Goal: Task Accomplishment & Management: Manage account settings

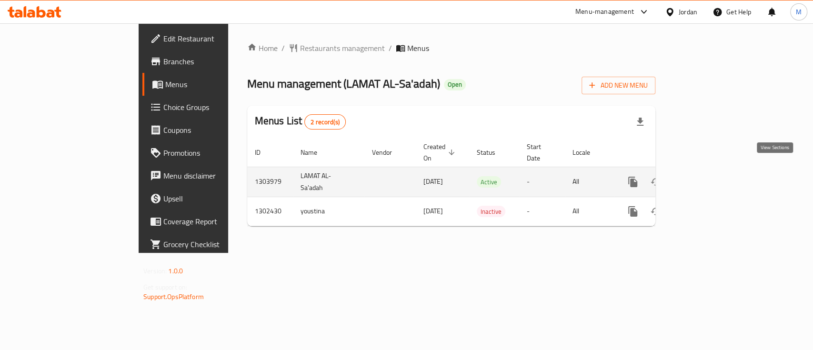
click at [708, 176] on icon "enhanced table" at bounding box center [701, 181] width 11 height 11
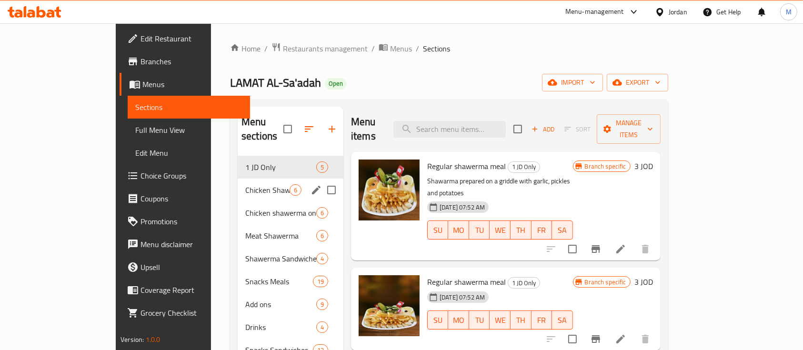
click at [240, 181] on div "Chicken Shawerma Saj 6" at bounding box center [291, 190] width 106 height 23
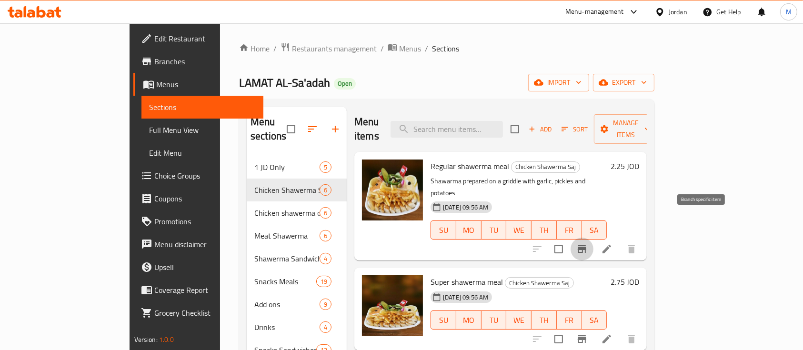
click at [588, 243] on icon "Branch-specific-item" at bounding box center [582, 248] width 11 height 11
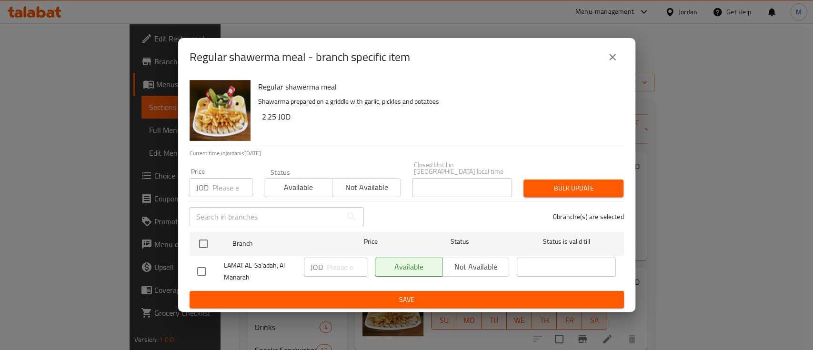
click at [610, 61] on icon "close" at bounding box center [612, 56] width 11 height 11
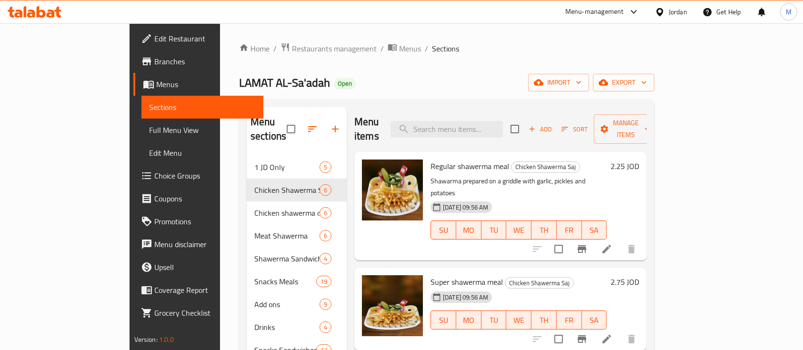
click at [620, 241] on li at bounding box center [607, 249] width 27 height 17
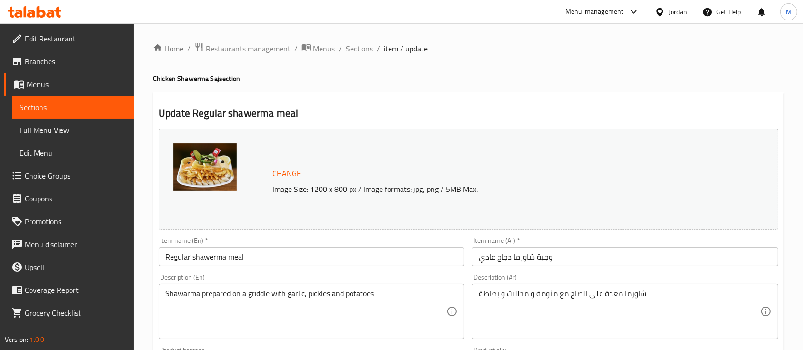
click at [323, 248] on input "Regular shawerma meal" at bounding box center [312, 256] width 306 height 19
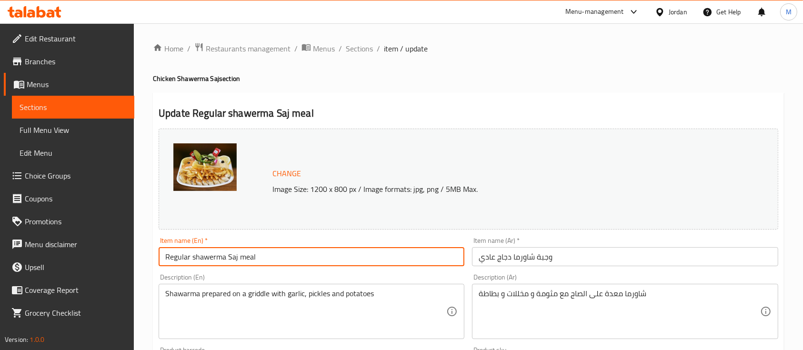
type input "Regular shawerma Saj meal"
click at [513, 257] on input "وجبة شاورما دجاج عادي" at bounding box center [625, 256] width 306 height 19
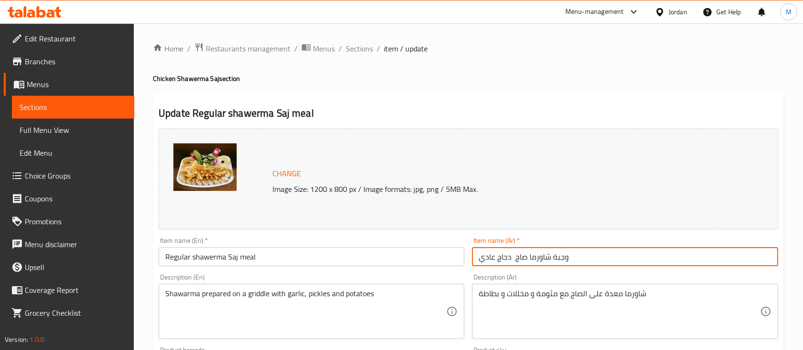
scroll to position [336, 0]
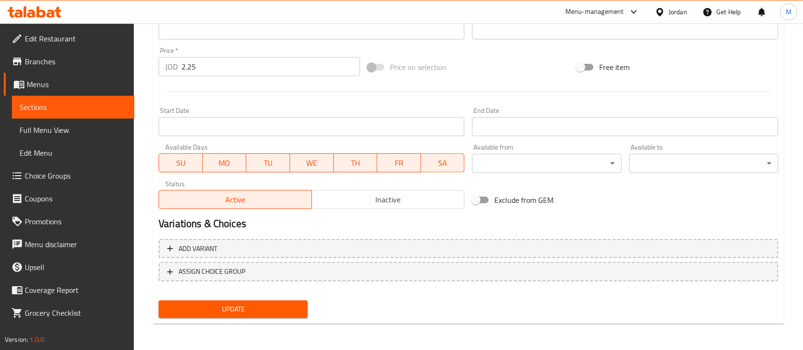
type input "وجبة شاورما صاج دجاج عادي"
click at [283, 304] on span "Update" at bounding box center [233, 310] width 134 height 12
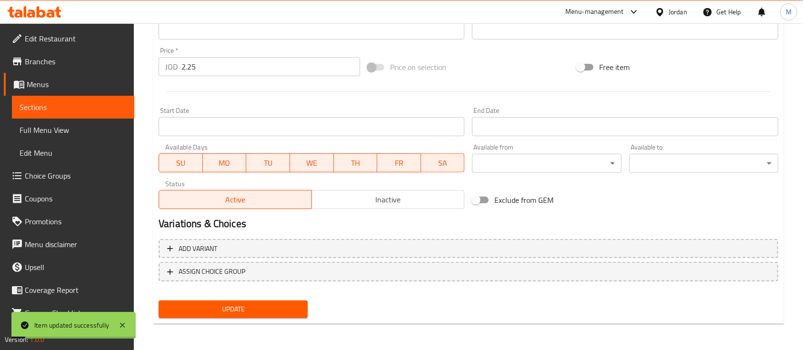
click at [69, 102] on span "Sections" at bounding box center [73, 106] width 107 height 11
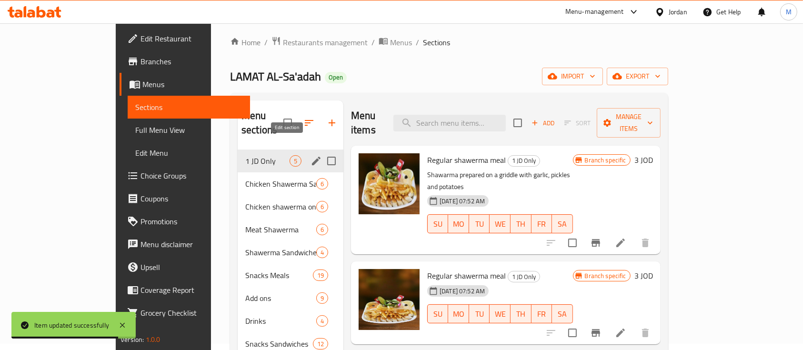
click at [312, 157] on icon "edit" at bounding box center [316, 161] width 9 height 9
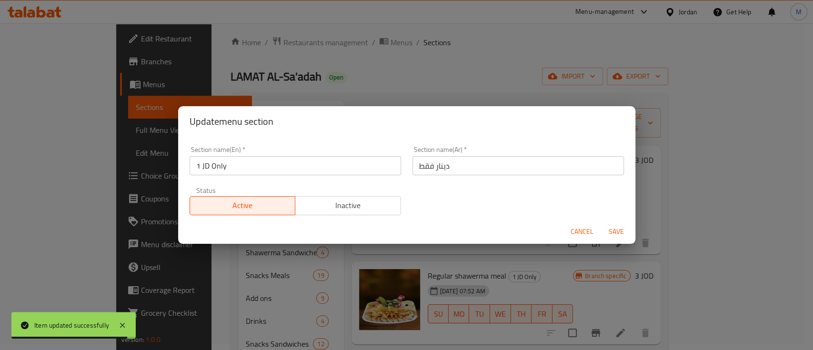
click at [357, 210] on span "Inactive" at bounding box center [348, 206] width 98 height 14
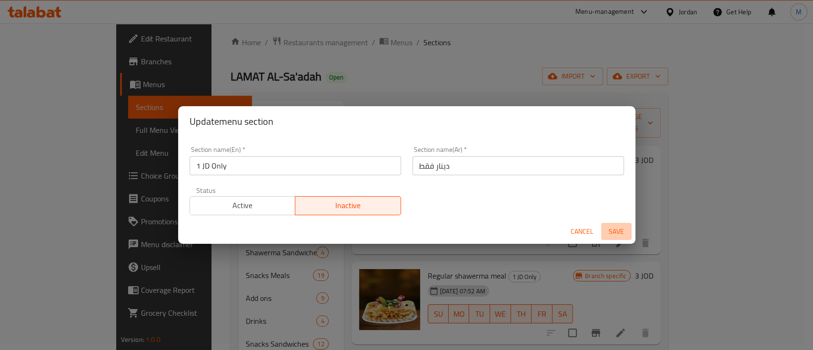
click at [610, 235] on span "Save" at bounding box center [616, 232] width 23 height 12
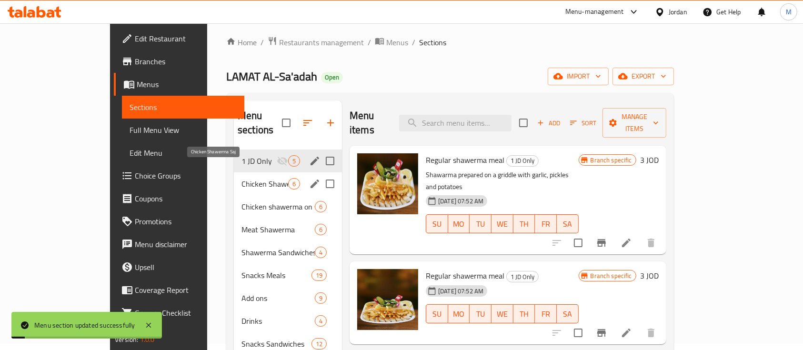
click at [242, 178] on span "Chicken Shawerma Saj" at bounding box center [265, 183] width 47 height 11
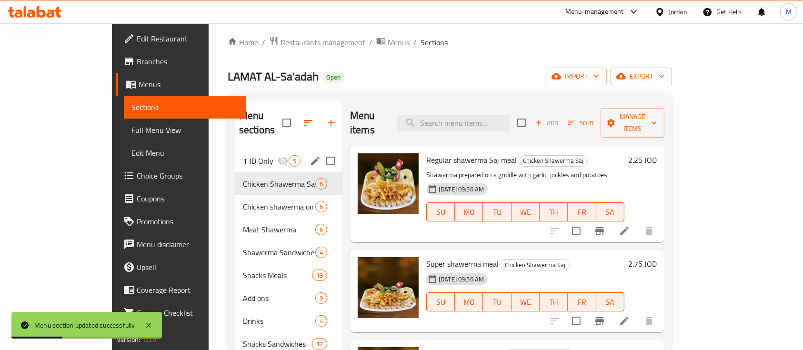
scroll to position [63, 0]
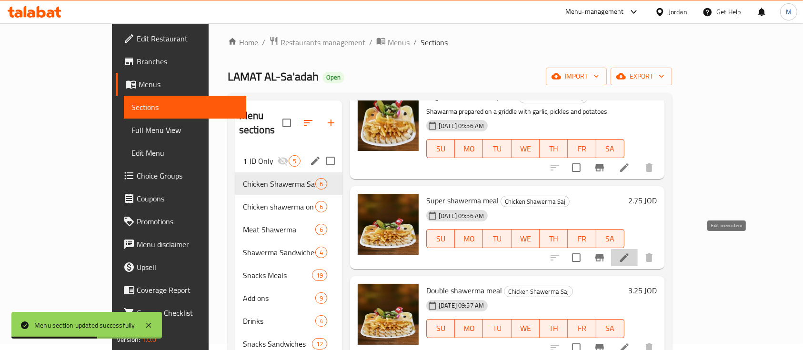
click at [630, 252] on icon at bounding box center [624, 257] width 11 height 11
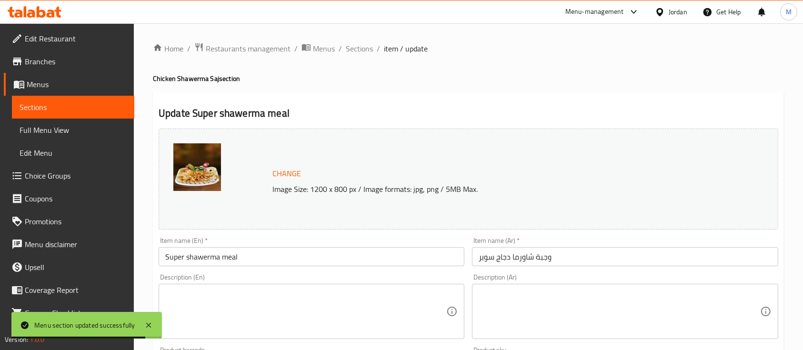
click at [510, 258] on input "وجبة شاورما دجاج سوبر" at bounding box center [625, 256] width 306 height 19
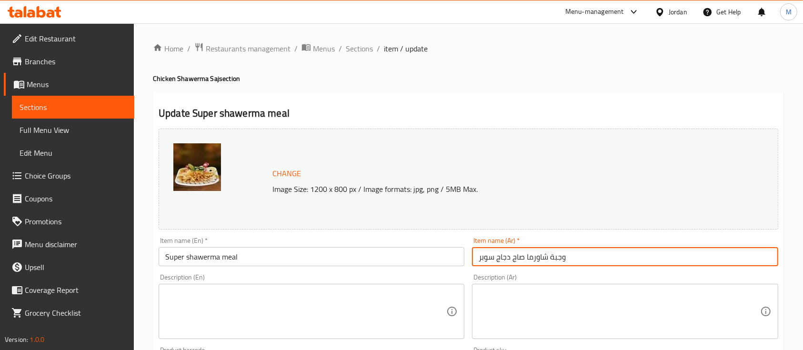
type input "وجبة شاورما صاج دجاج سوبر"
click at [221, 257] on input "Super shawerma meal" at bounding box center [312, 256] width 306 height 19
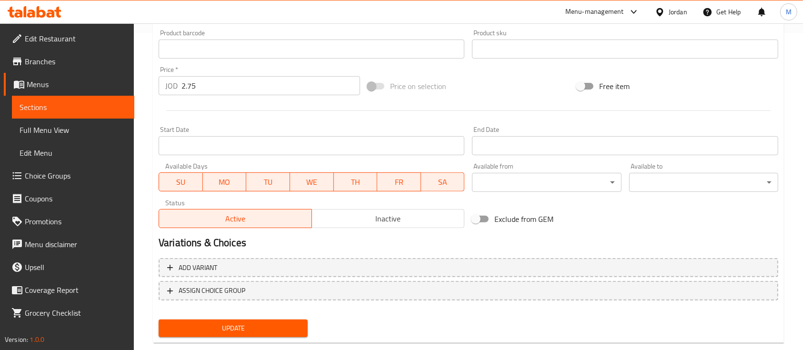
scroll to position [336, 0]
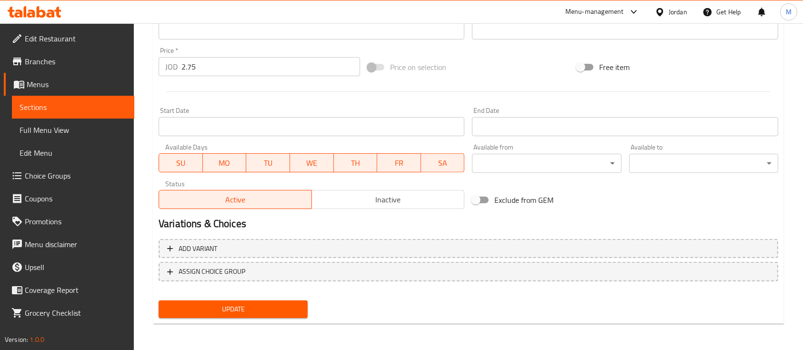
type input "Super shawerma Saj meal"
click at [259, 312] on span "Update" at bounding box center [233, 310] width 134 height 12
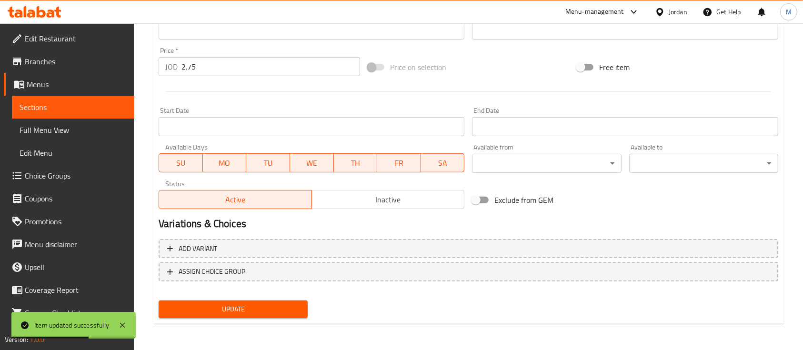
click at [46, 109] on span "Sections" at bounding box center [73, 106] width 107 height 11
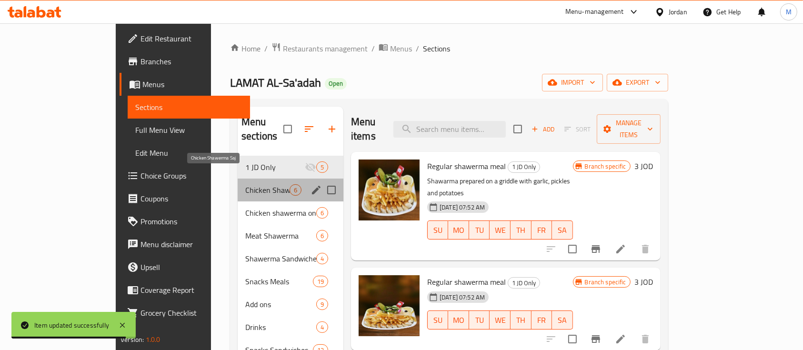
click at [245, 184] on span "Chicken Shawerma Saj" at bounding box center [267, 189] width 44 height 11
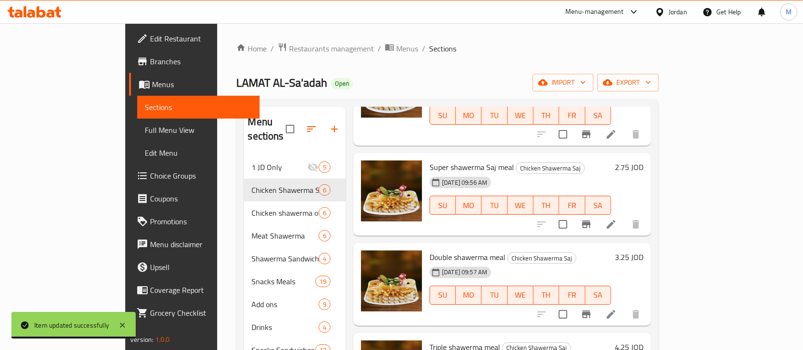
scroll to position [127, 0]
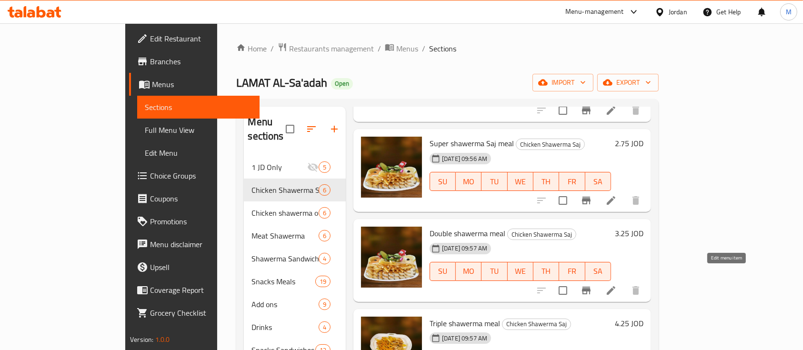
click at [617, 285] on icon at bounding box center [611, 290] width 11 height 11
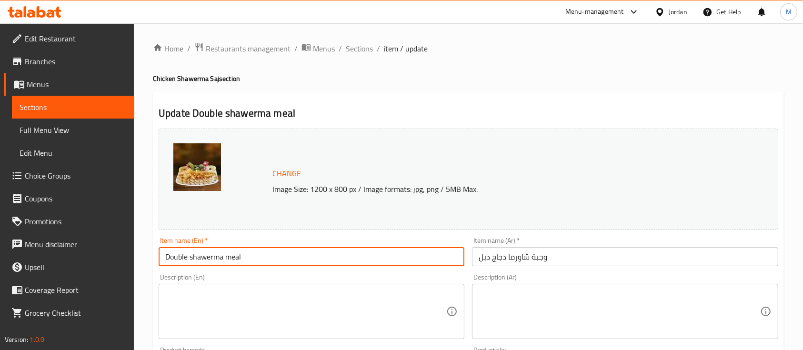
click at [226, 256] on input "Double shawerma meal" at bounding box center [312, 256] width 306 height 19
type input "Double shawerma Saj meal"
click at [506, 257] on input "وجبة شاورما دجاج دبل" at bounding box center [625, 256] width 306 height 19
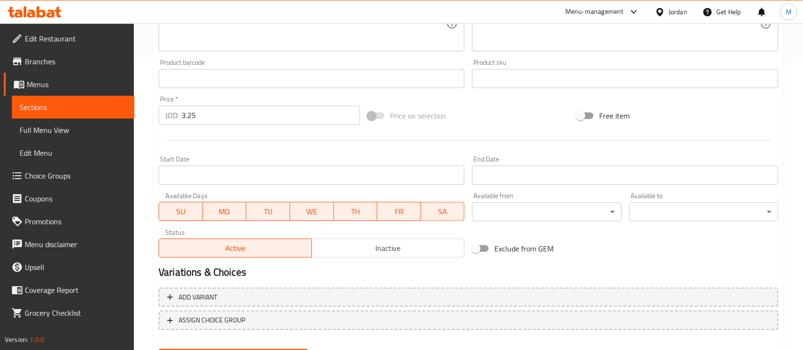
scroll to position [336, 0]
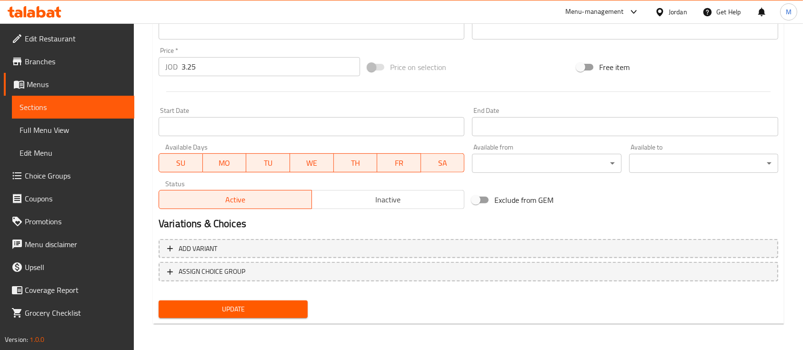
type input "وجبة شاورما صاج دجاج دبل"
click at [240, 313] on span "Update" at bounding box center [233, 310] width 134 height 12
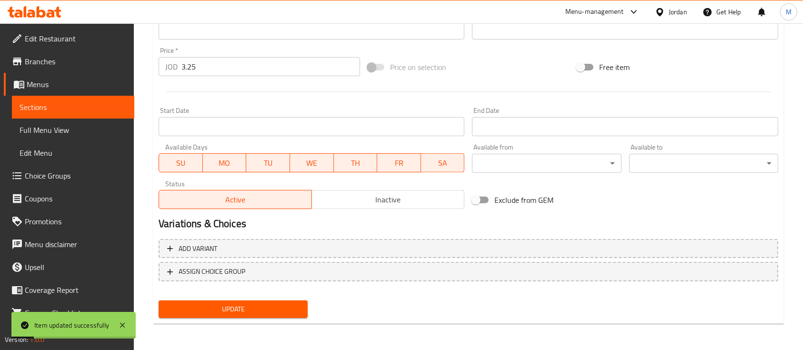
click at [95, 110] on span "Sections" at bounding box center [73, 106] width 107 height 11
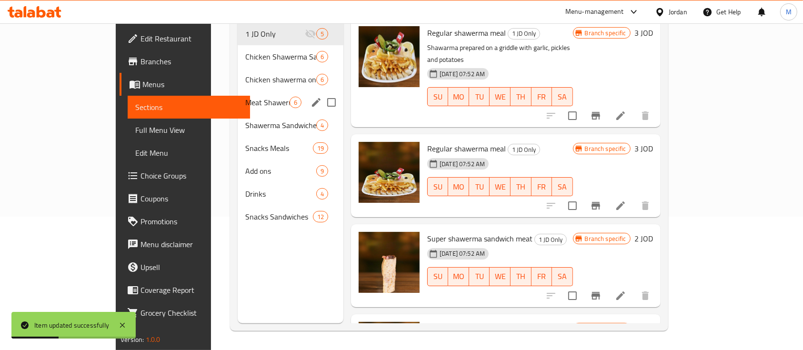
scroll to position [70, 0]
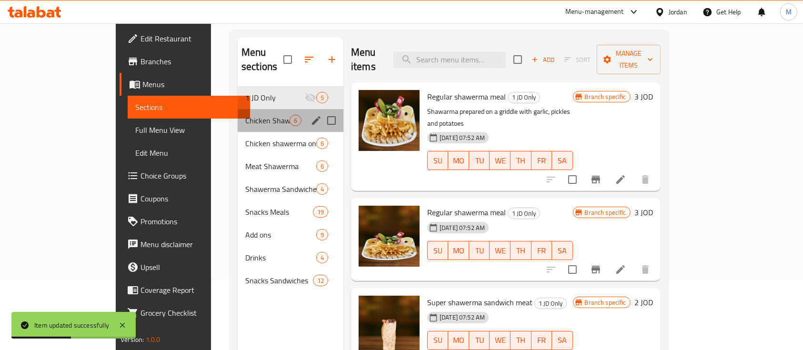
click at [238, 113] on div "Chicken Shawerma Saj 6" at bounding box center [291, 120] width 106 height 23
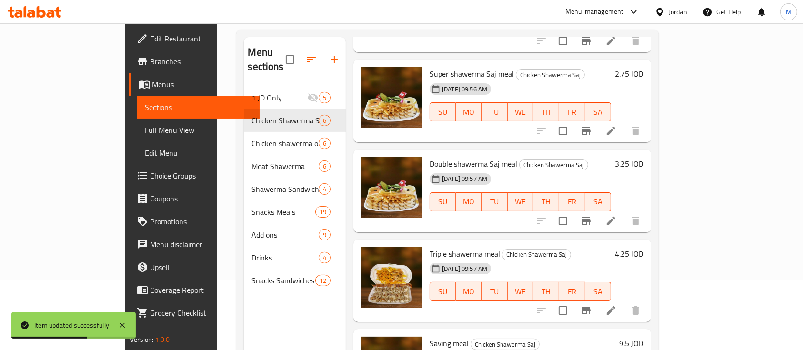
scroll to position [191, 0]
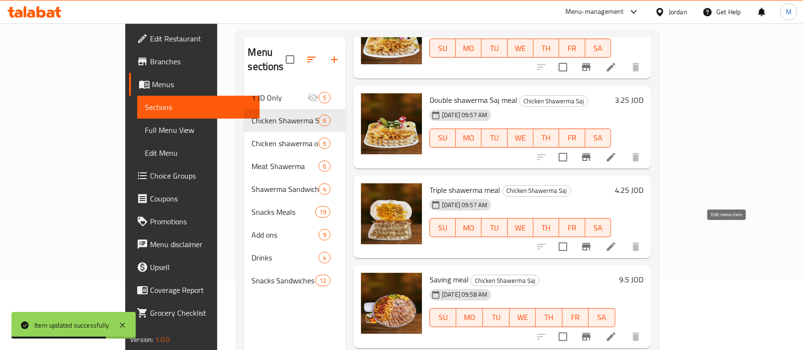
click at [617, 241] on icon at bounding box center [611, 246] width 11 height 11
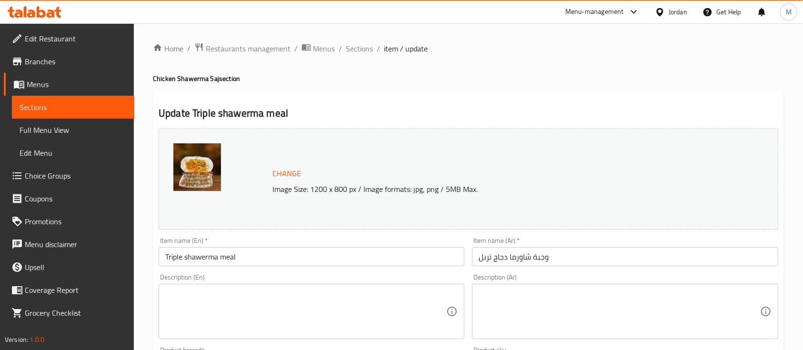
click at [218, 255] on input "Triple shawerma meal" at bounding box center [312, 256] width 306 height 19
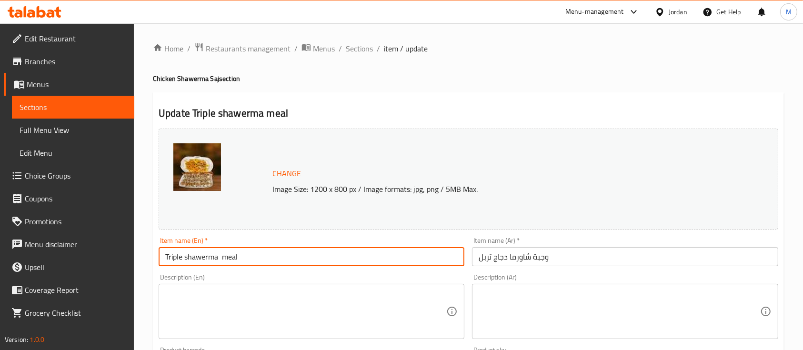
type input "Triple shawerma meal"
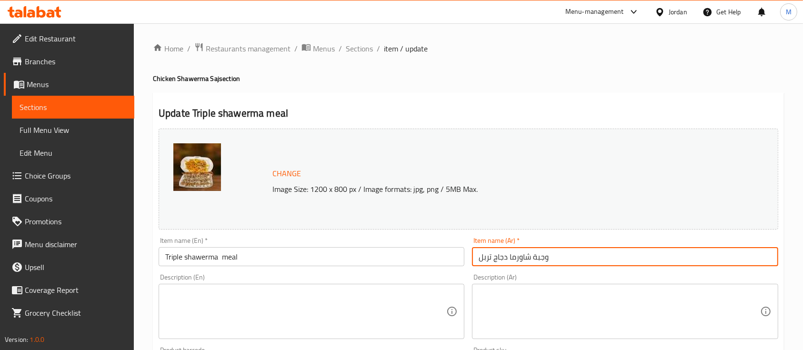
click at [510, 257] on input "وجبة شاورما دجاج تربل" at bounding box center [625, 256] width 306 height 19
type input "وجبة شاورما صاج دجاج تربل"
click at [221, 259] on input "Triple shawerma meal" at bounding box center [312, 256] width 306 height 19
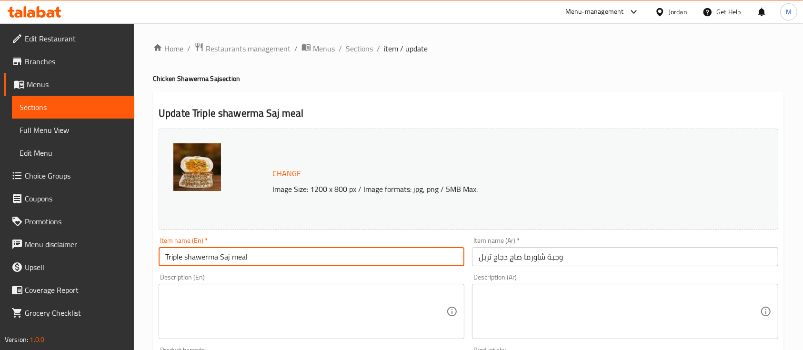
scroll to position [336, 0]
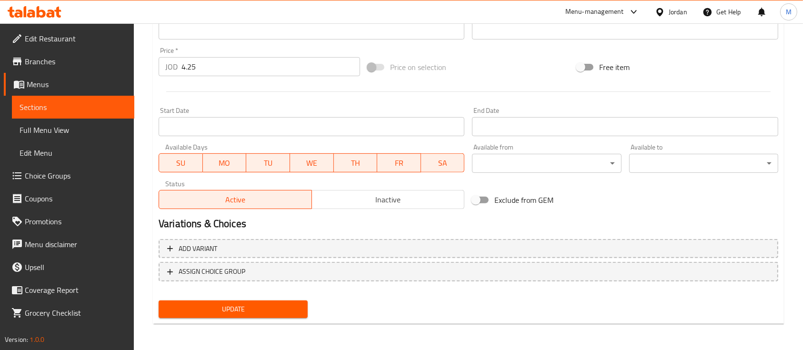
type input "Triple shawerma Saj meal"
click at [288, 304] on span "Update" at bounding box center [233, 310] width 134 height 12
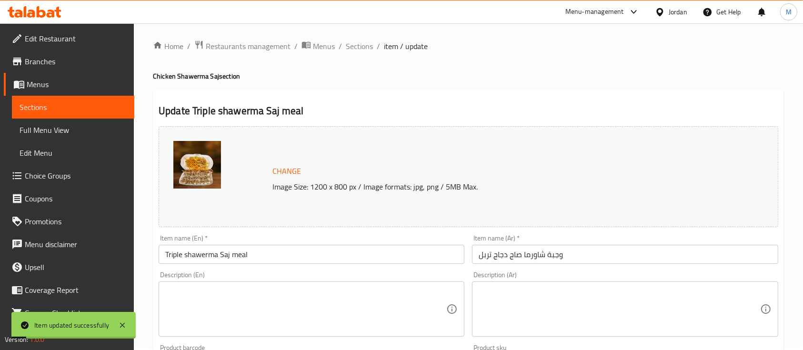
scroll to position [0, 0]
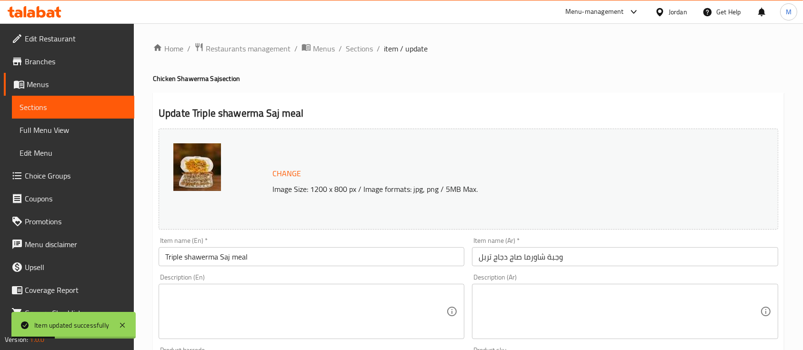
click at [56, 104] on span "Sections" at bounding box center [73, 106] width 107 height 11
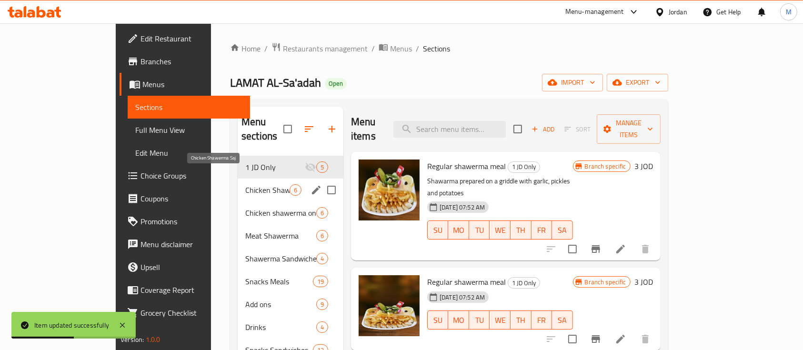
click at [245, 184] on span "Chicken Shawerma Saj" at bounding box center [267, 189] width 44 height 11
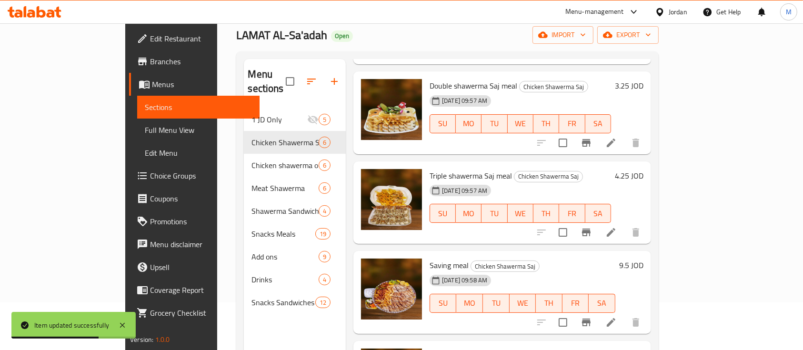
scroll to position [127, 0]
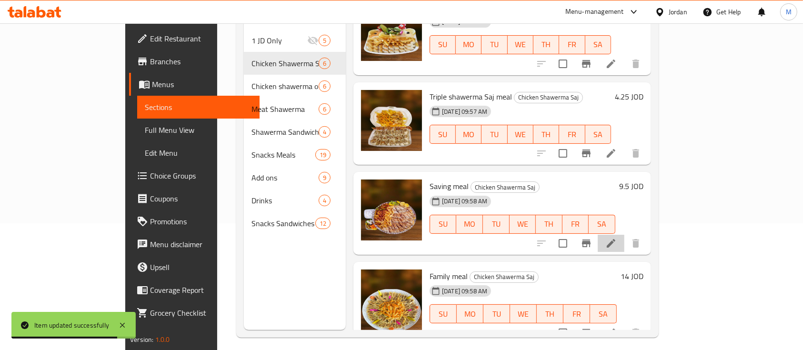
click at [625, 235] on li at bounding box center [611, 243] width 27 height 17
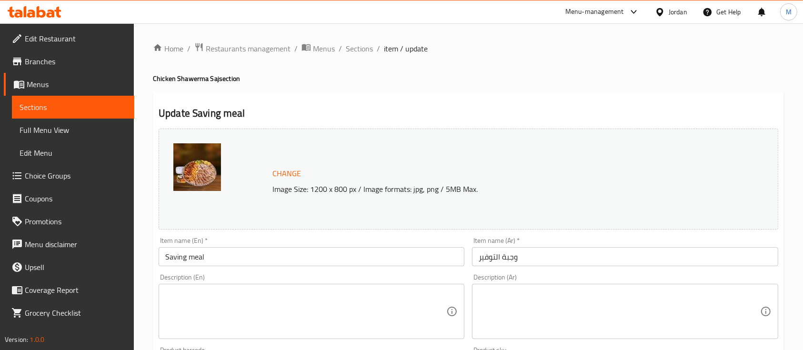
click at [188, 259] on input "Saving meal" at bounding box center [312, 256] width 306 height 19
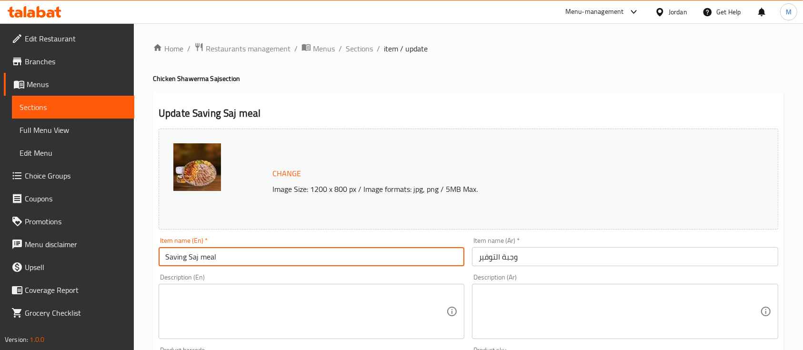
type input "Saving Saj meal"
click at [501, 261] on input "وجبة التوفير" at bounding box center [625, 256] width 306 height 19
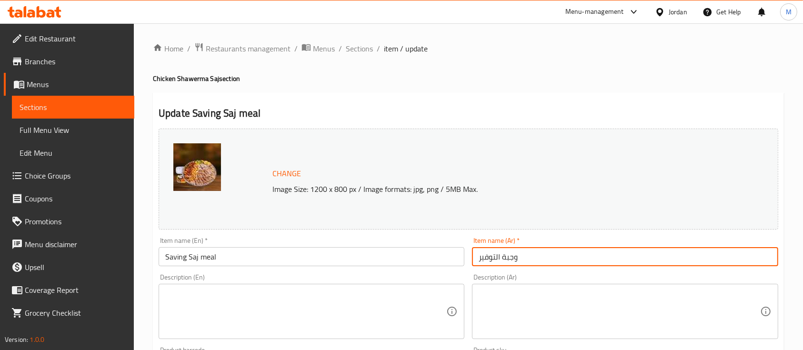
click at [478, 257] on input "وجبة التوفير" at bounding box center [625, 256] width 306 height 19
click at [609, 253] on input "وجبة التوفير" at bounding box center [625, 256] width 306 height 19
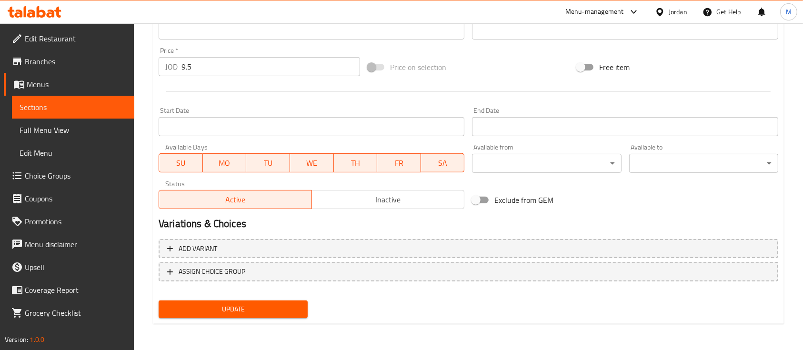
type input "وجبة التوفير صاج"
click at [273, 304] on span "Update" at bounding box center [233, 310] width 134 height 12
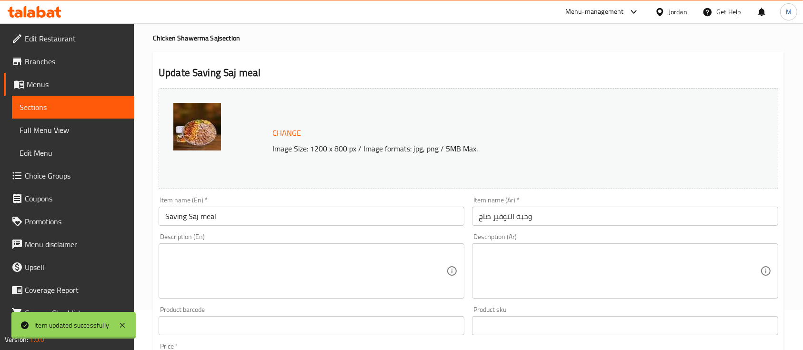
scroll to position [0, 0]
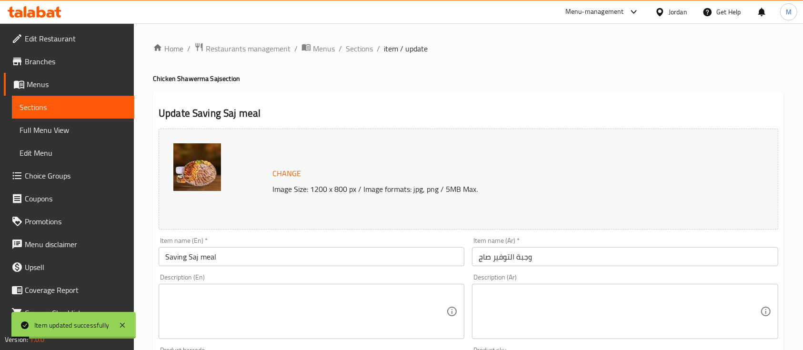
click at [91, 109] on span "Sections" at bounding box center [73, 106] width 107 height 11
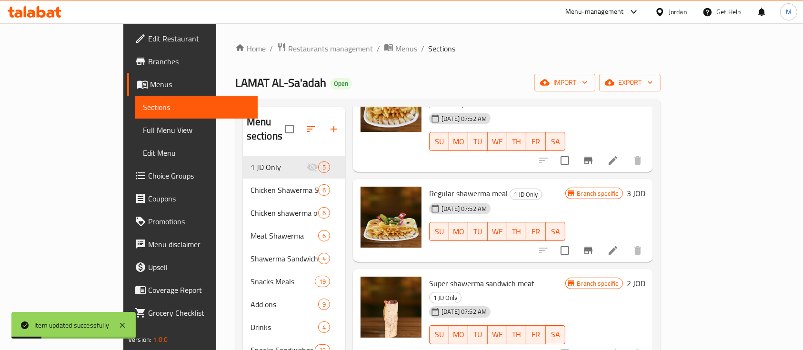
scroll to position [137, 0]
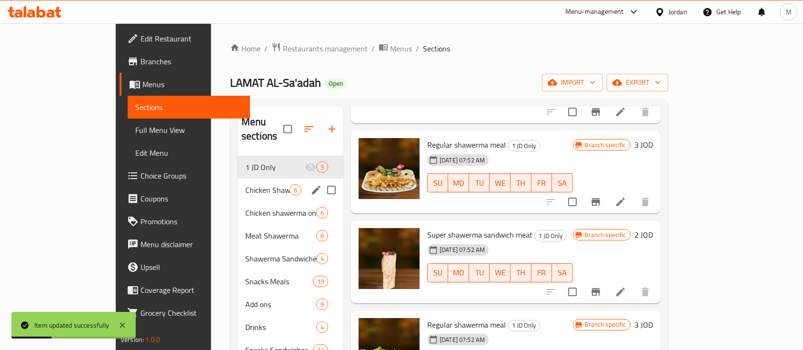
click at [238, 185] on div "Chicken Shawerma Saj 6" at bounding box center [291, 190] width 106 height 23
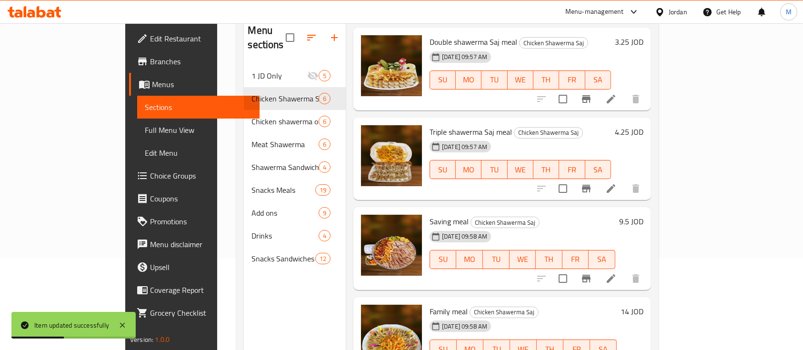
scroll to position [133, 0]
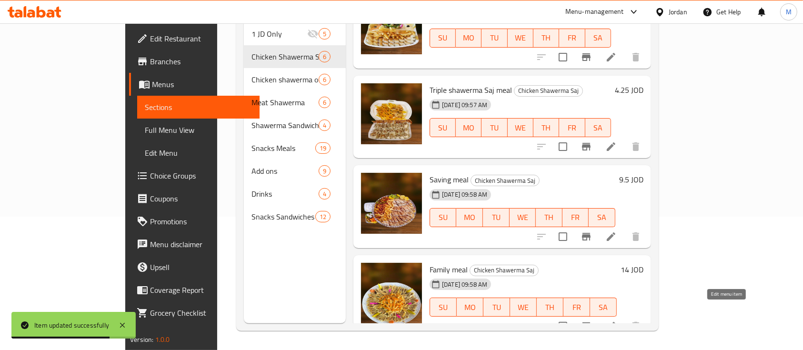
click at [617, 321] on icon at bounding box center [611, 326] width 11 height 11
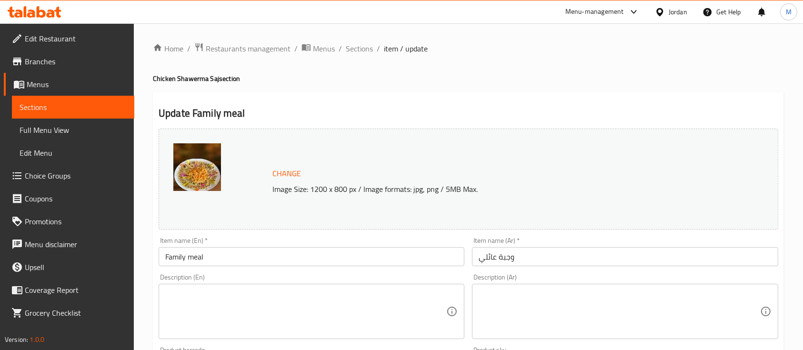
click at [208, 255] on input "Family meal" at bounding box center [312, 256] width 306 height 19
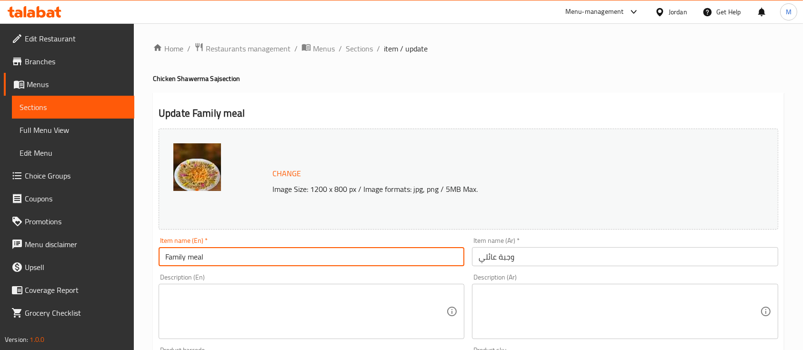
type input "Family meal"
click at [556, 255] on input "وجبة عائلي" at bounding box center [625, 256] width 306 height 19
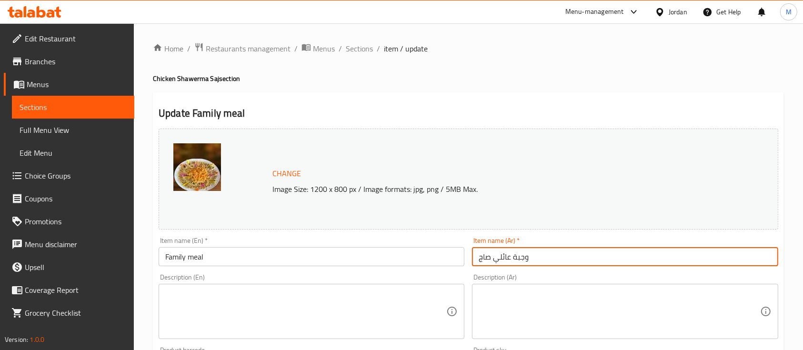
type input "وجبة عائلي صاج"
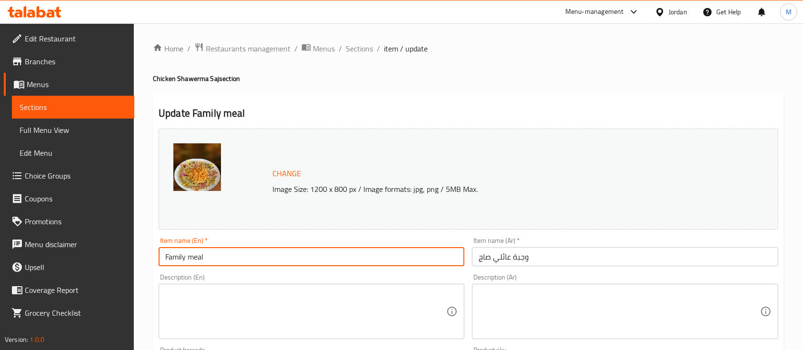
click at [222, 253] on input "Family meal" at bounding box center [312, 256] width 306 height 19
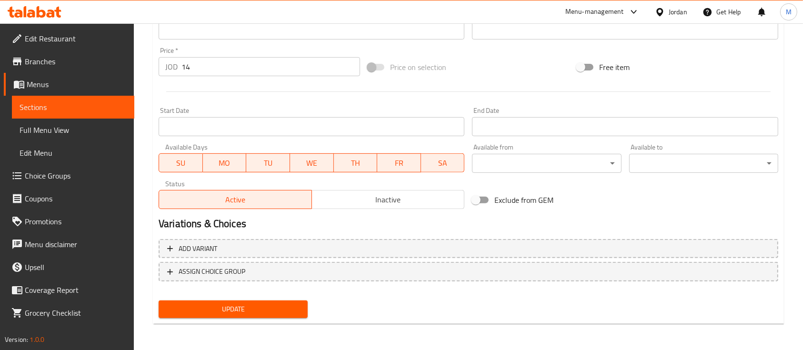
type input "Family meal Saj"
click at [291, 309] on span "Update" at bounding box center [233, 310] width 134 height 12
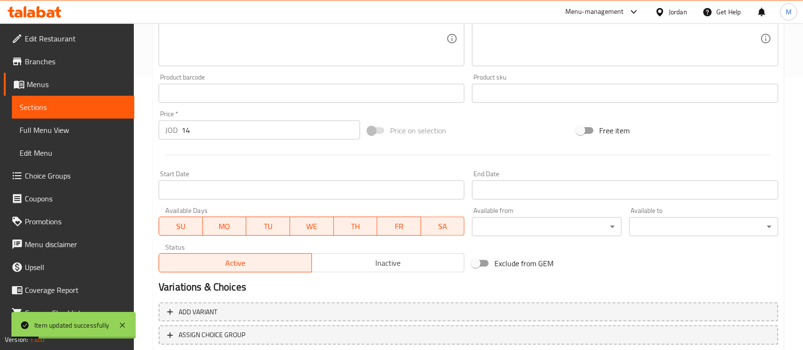
scroll to position [210, 0]
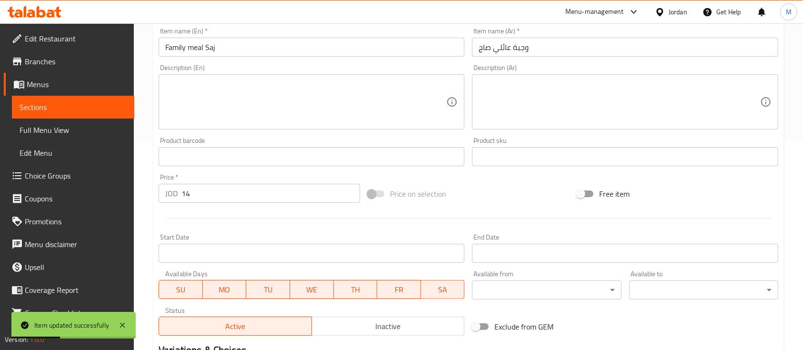
click at [38, 110] on span "Sections" at bounding box center [73, 106] width 107 height 11
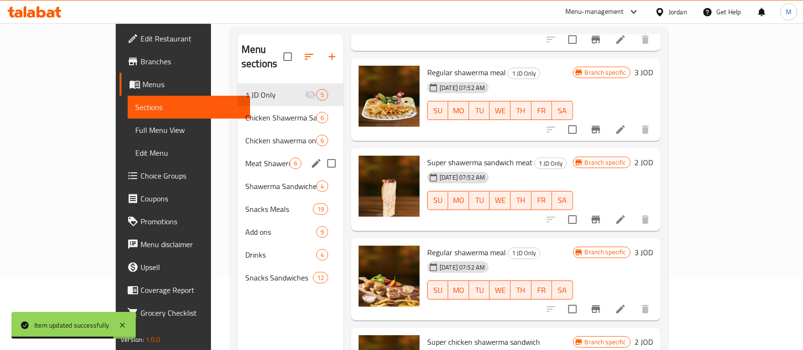
scroll to position [6, 0]
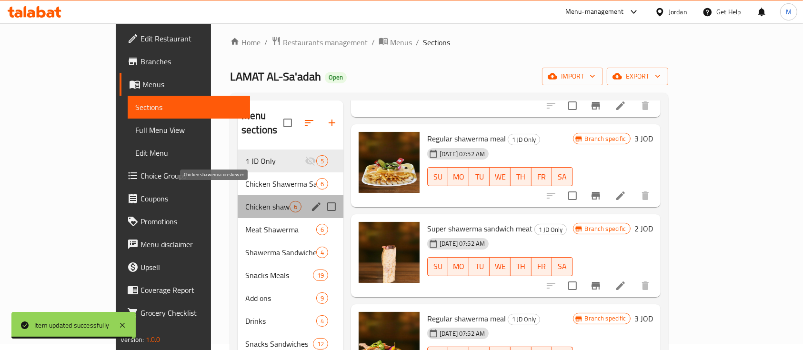
click at [245, 201] on span "Chicken shawerma on skewer" at bounding box center [267, 206] width 44 height 11
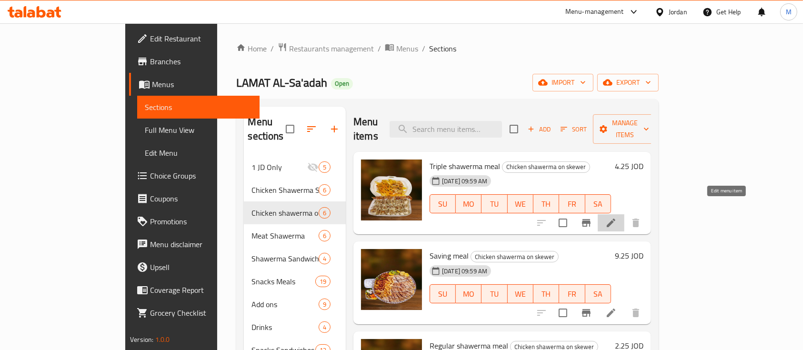
click at [617, 217] on icon at bounding box center [611, 222] width 11 height 11
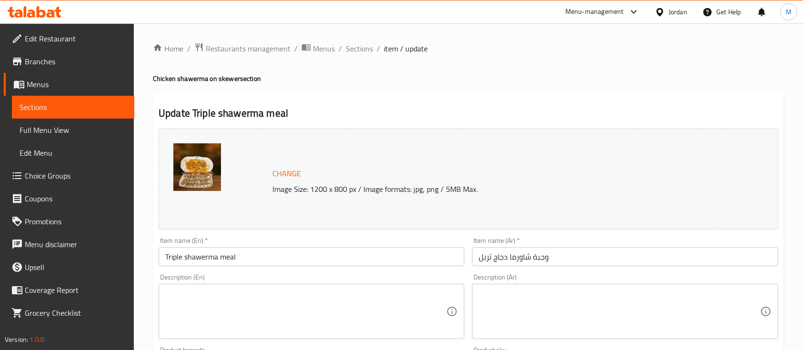
click at [218, 258] on input "Triple shawerma meal" at bounding box center [312, 256] width 306 height 19
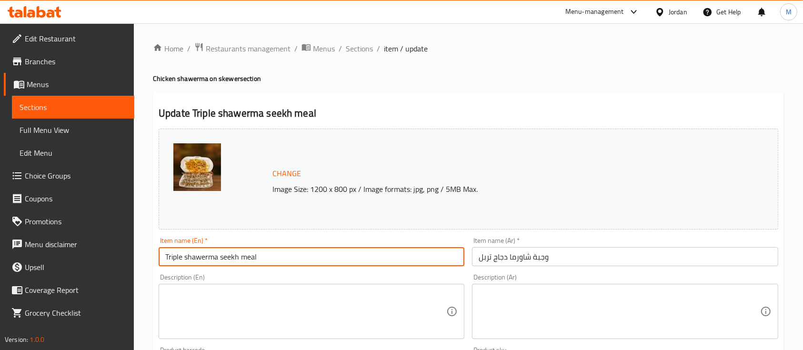
type input "Triple shawerma seekh meal"
click at [509, 254] on input "وجبة شاورما دجاج تربل" at bounding box center [625, 256] width 306 height 19
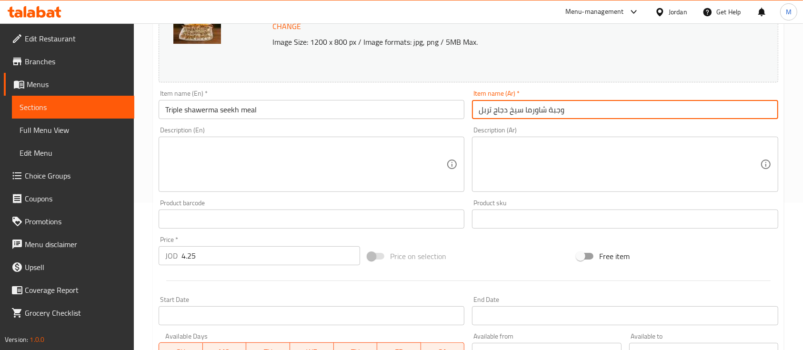
scroll to position [336, 0]
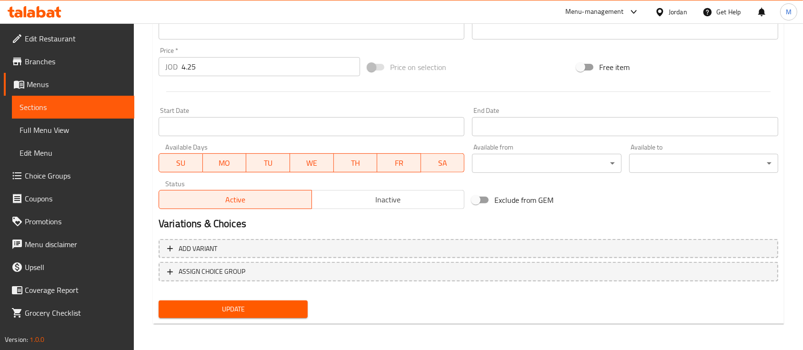
type input "وجبة شاورما سيخ دجاج تربل"
click at [263, 310] on span "Update" at bounding box center [233, 310] width 134 height 12
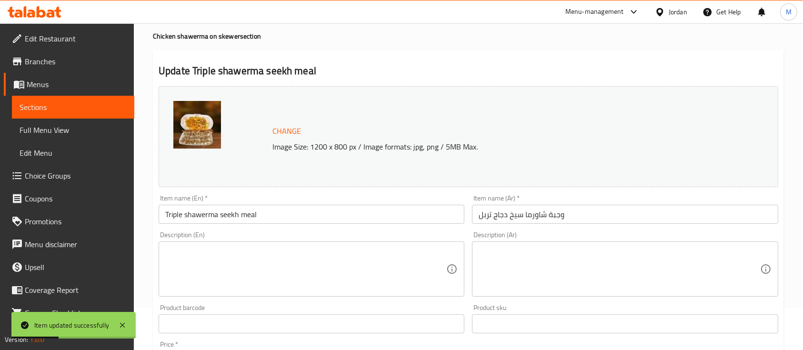
scroll to position [0, 0]
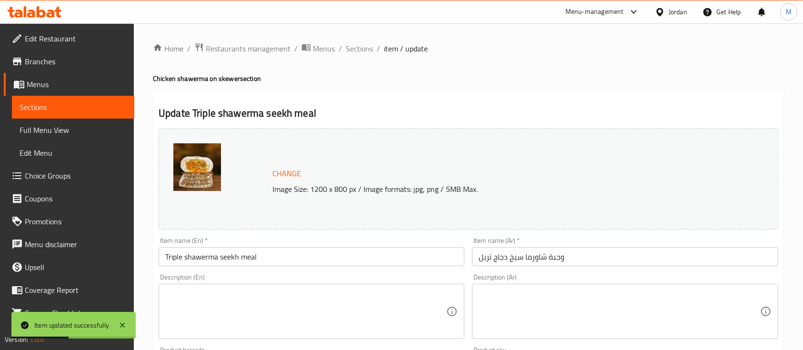
click at [75, 108] on span "Sections" at bounding box center [73, 106] width 107 height 11
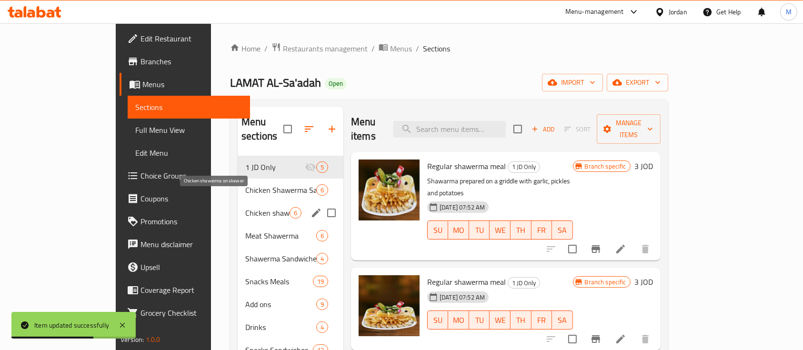
click at [245, 207] on span "Chicken shawerma on skewer" at bounding box center [267, 212] width 44 height 11
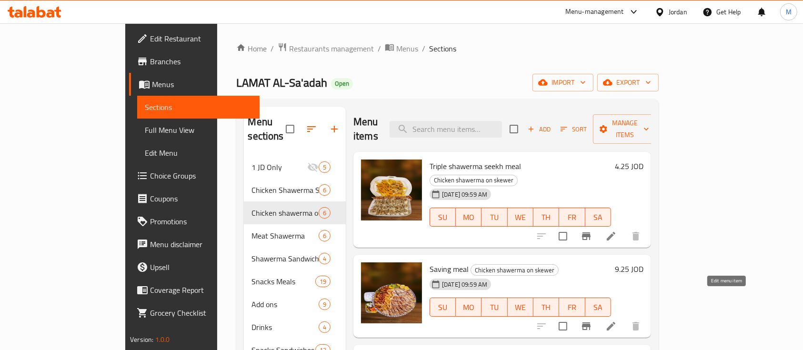
click at [617, 321] on icon at bounding box center [611, 326] width 11 height 11
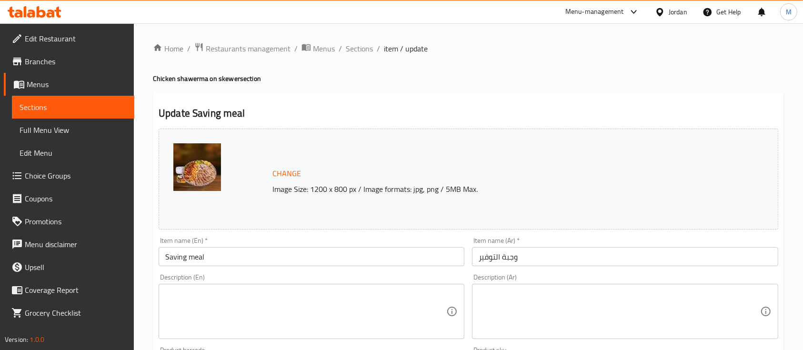
click at [224, 261] on input "Saving meal" at bounding box center [312, 256] width 306 height 19
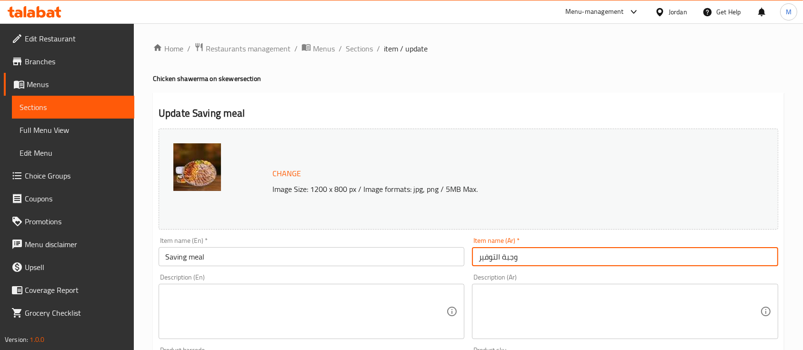
click at [538, 257] on input "وجبة التوفير" at bounding box center [625, 256] width 306 height 19
type input "وجبة التوفير سيخ"
click at [296, 255] on input "Saving meal" at bounding box center [312, 256] width 306 height 19
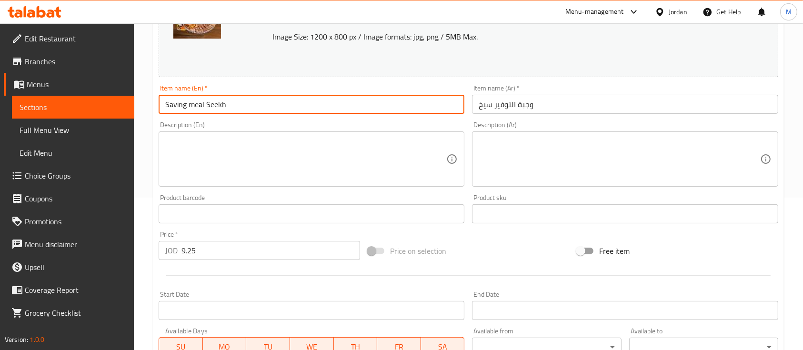
scroll to position [336, 0]
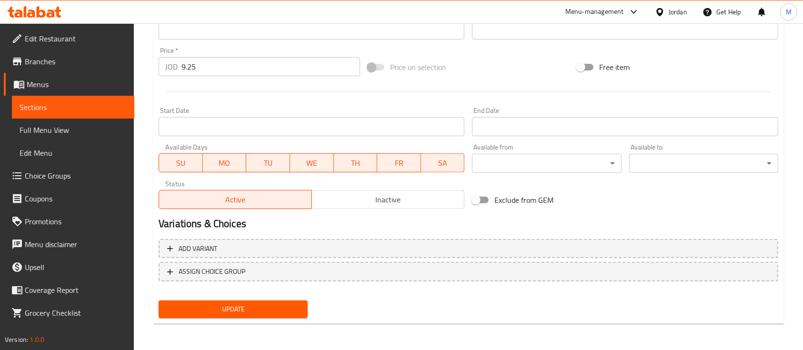
type input "Saving meal Seekh"
click at [288, 304] on span "Update" at bounding box center [233, 310] width 134 height 12
click at [263, 305] on span "Update" at bounding box center [233, 310] width 134 height 12
click at [240, 301] on button "Update" at bounding box center [233, 310] width 149 height 18
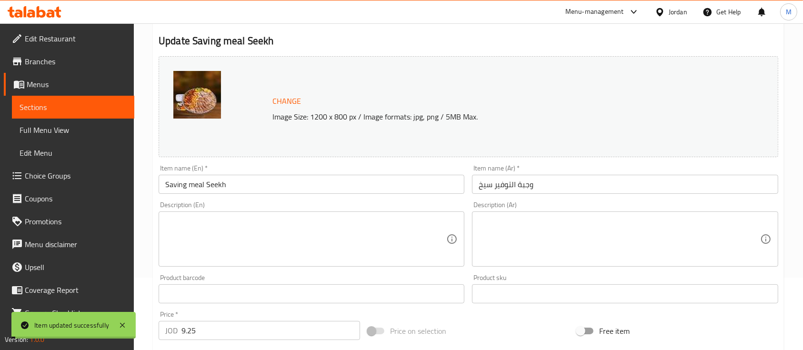
scroll to position [19, 0]
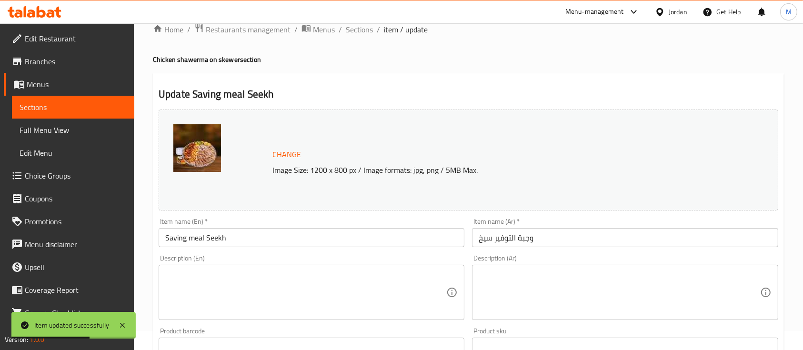
click at [49, 109] on span "Sections" at bounding box center [73, 106] width 107 height 11
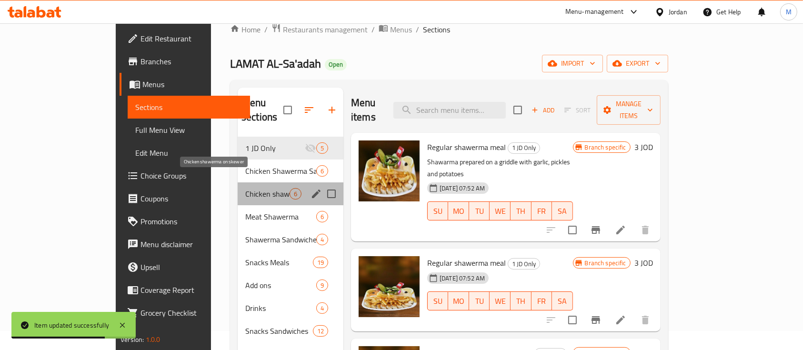
click at [245, 188] on span "Chicken shawerma on skewer" at bounding box center [267, 193] width 44 height 11
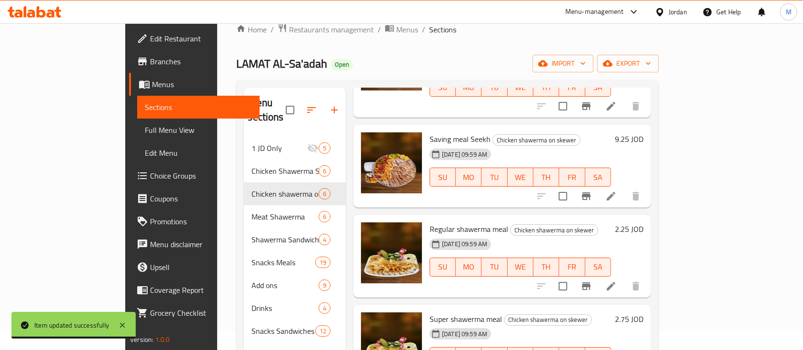
scroll to position [127, 0]
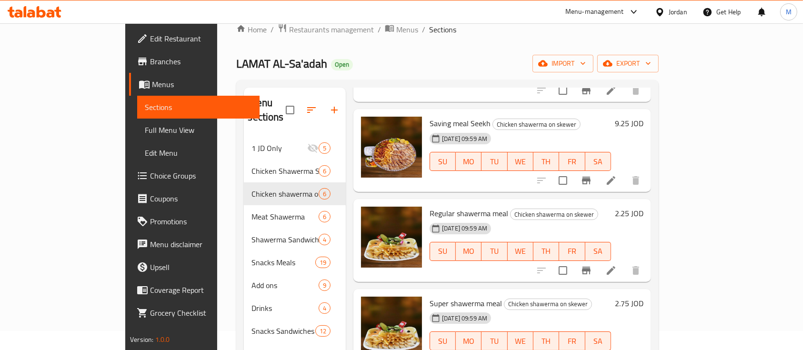
click at [617, 265] on icon at bounding box center [611, 270] width 11 height 11
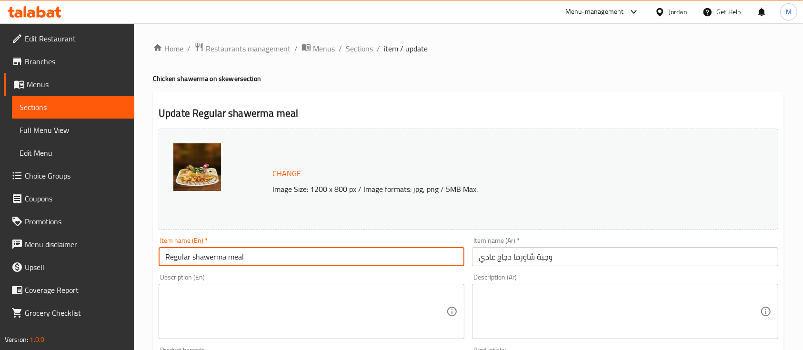
click at [229, 257] on input "Regular shawerma meal" at bounding box center [312, 256] width 306 height 19
type input "Regular shawerma Seekh meal"
click at [507, 255] on input "وجبة شاورما دجاج عادي" at bounding box center [625, 256] width 306 height 19
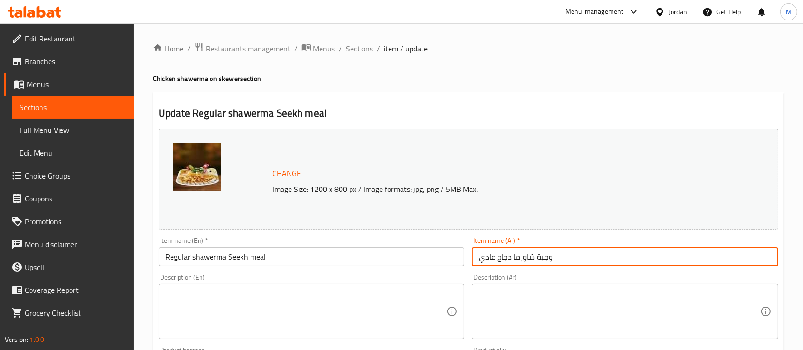
click at [512, 258] on input "وجبة شاورما دجاج عادي" at bounding box center [625, 256] width 306 height 19
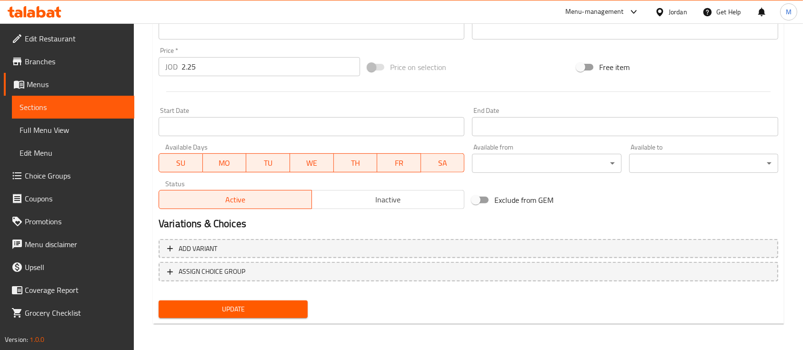
type input "وجبة شاورما سيخ دجاج عادي"
click at [266, 310] on span "Update" at bounding box center [233, 310] width 134 height 12
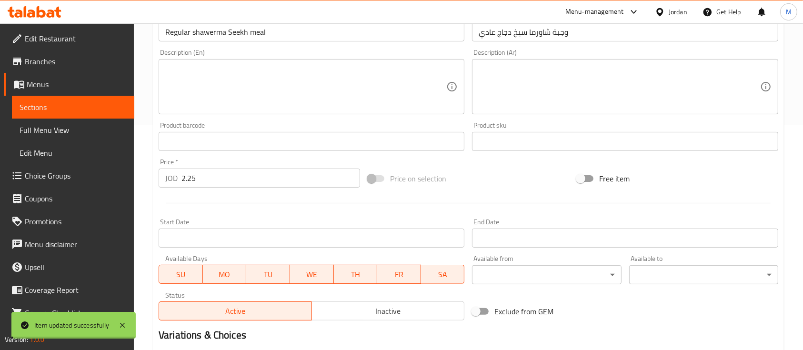
scroll to position [82, 0]
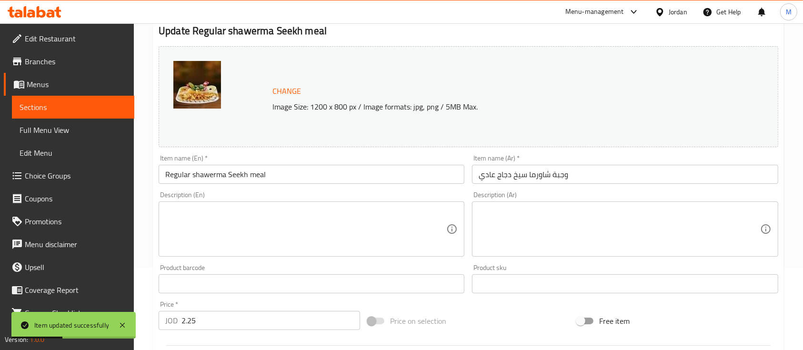
click at [54, 105] on span "Sections" at bounding box center [73, 106] width 107 height 11
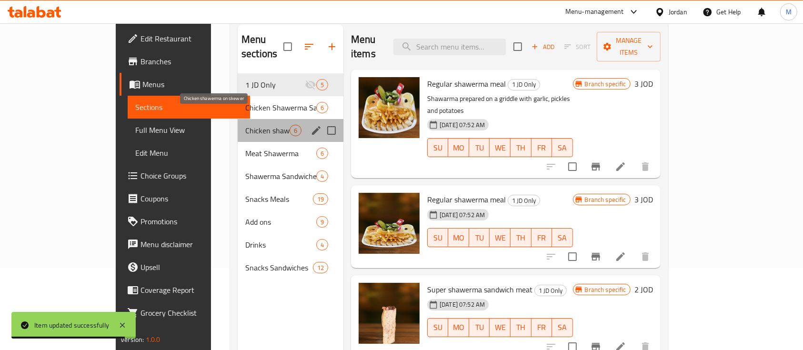
click at [245, 125] on span "Chicken shawerma on skewer" at bounding box center [267, 130] width 44 height 11
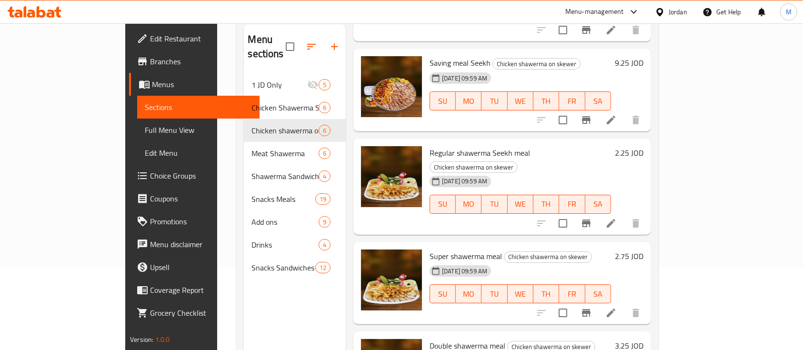
scroll to position [127, 0]
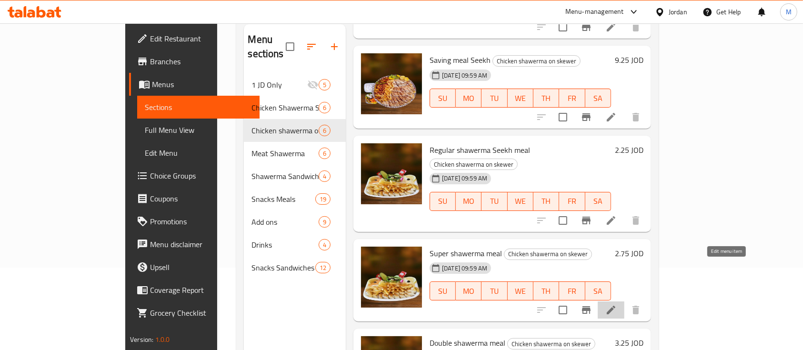
click at [617, 304] on icon at bounding box center [611, 309] width 11 height 11
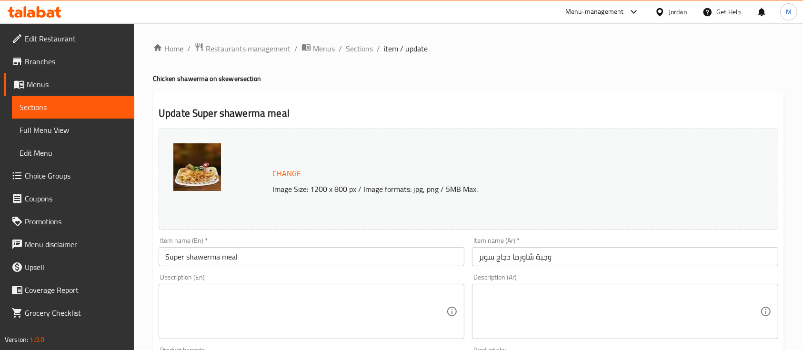
click at [217, 258] on input "Super shawerma meal" at bounding box center [312, 256] width 306 height 19
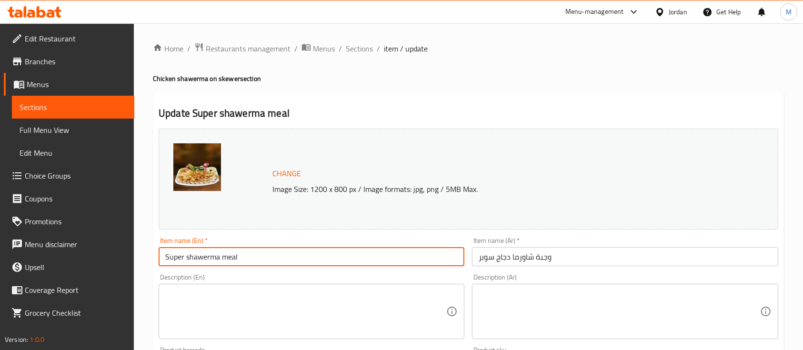
click at [222, 259] on input "Super shawerma meal" at bounding box center [312, 256] width 306 height 19
type input "Super shawerma Seekh meal"
click at [512, 259] on input "وجبة شاورما دجاج سوبر" at bounding box center [625, 256] width 306 height 19
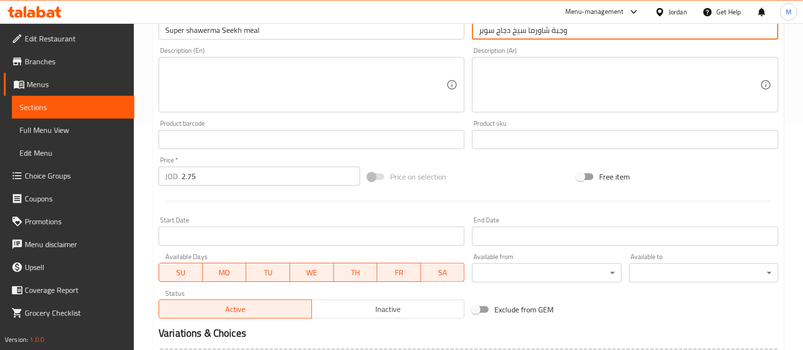
scroll to position [336, 0]
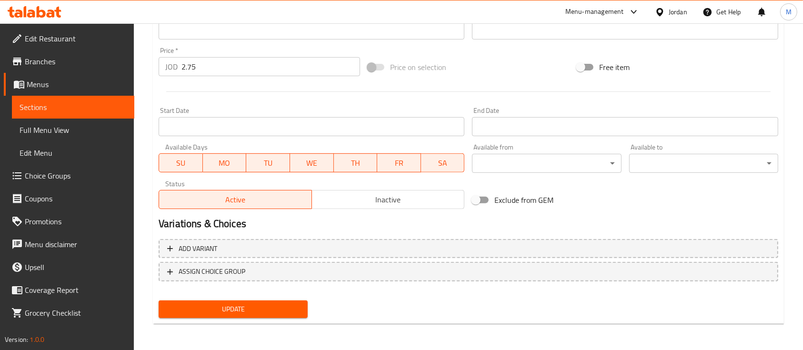
type input "وجبة شاورما سيخ دجاج سوبر"
click at [287, 313] on span "Update" at bounding box center [233, 310] width 134 height 12
click at [280, 312] on span "Update" at bounding box center [233, 310] width 134 height 12
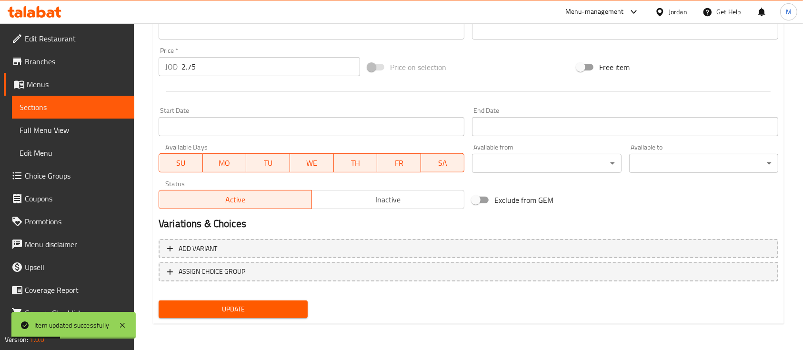
click at [60, 105] on span "Sections" at bounding box center [73, 106] width 107 height 11
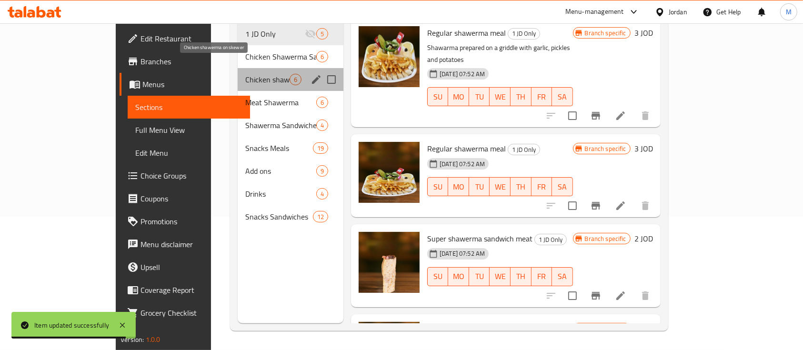
click at [245, 74] on span "Chicken shawerma on skewer" at bounding box center [267, 79] width 44 height 11
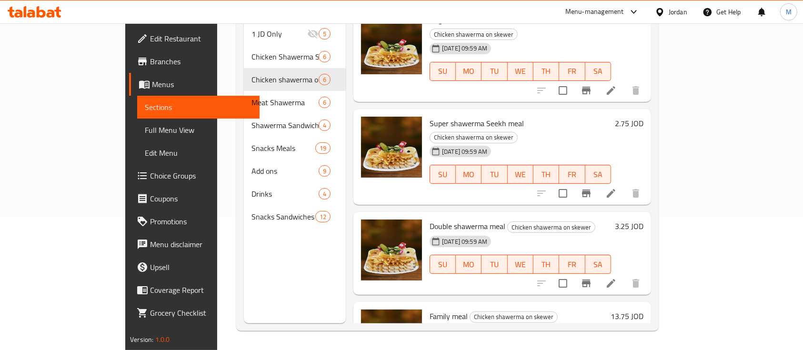
scroll to position [213, 0]
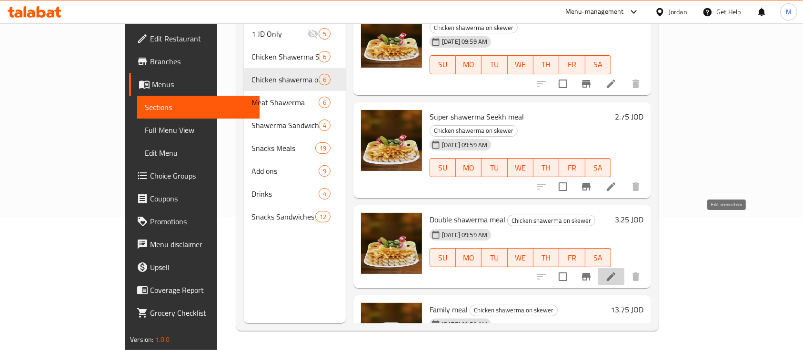
click at [617, 271] on icon at bounding box center [611, 276] width 11 height 11
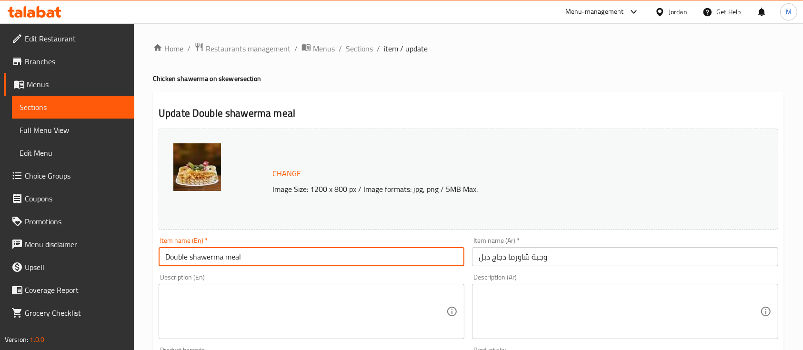
click at [221, 257] on input "Double shawerma meal" at bounding box center [312, 256] width 306 height 19
click at [223, 257] on input "Double shawerma meal" at bounding box center [312, 256] width 306 height 19
click at [510, 262] on input "وجبة شاورما دجاج دبل" at bounding box center [625, 256] width 306 height 19
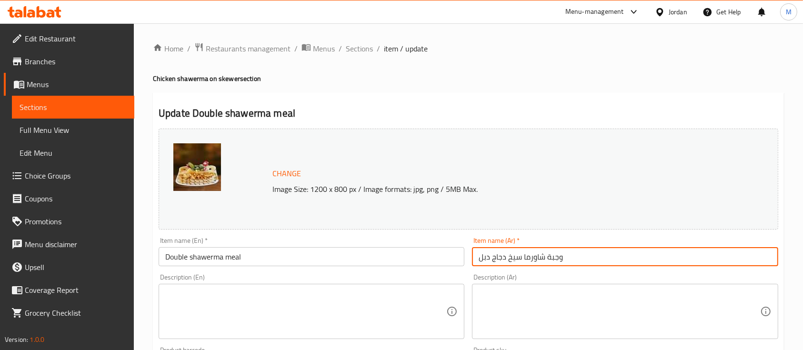
type input "وجبة شاورما سيخ دجاج دبل"
click at [221, 257] on input "Double shawerma meal" at bounding box center [312, 256] width 306 height 19
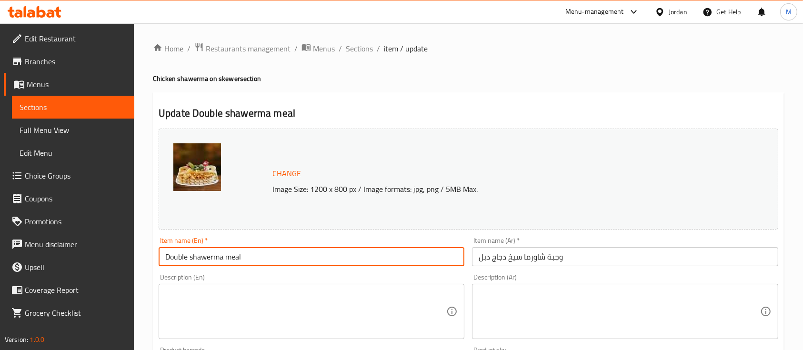
click at [223, 256] on input "Double shawerma meal" at bounding box center [312, 256] width 306 height 19
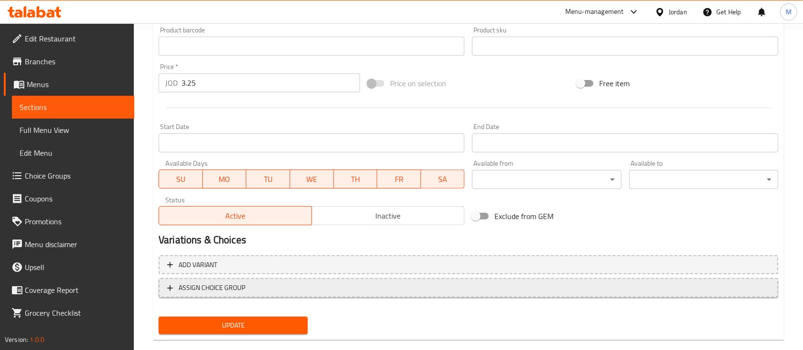
scroll to position [336, 0]
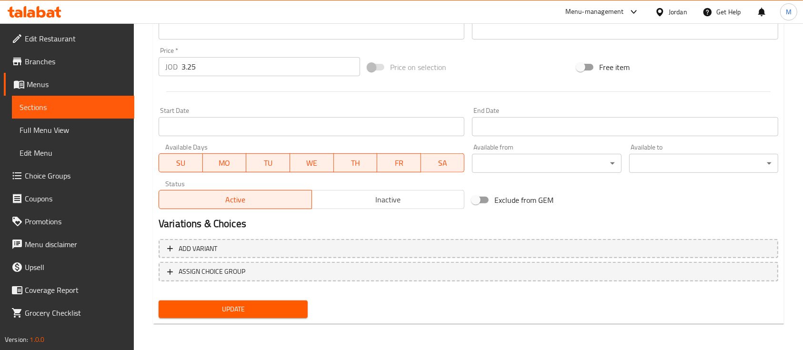
type input "Double shawerma Seekh meal"
click at [267, 316] on button "Update" at bounding box center [233, 310] width 149 height 18
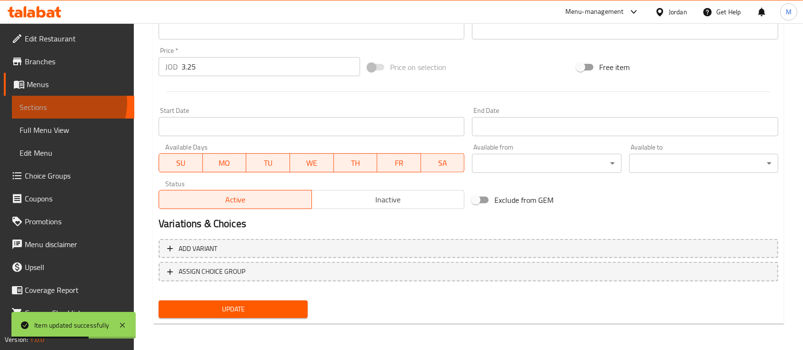
click at [66, 103] on span "Sections" at bounding box center [73, 106] width 107 height 11
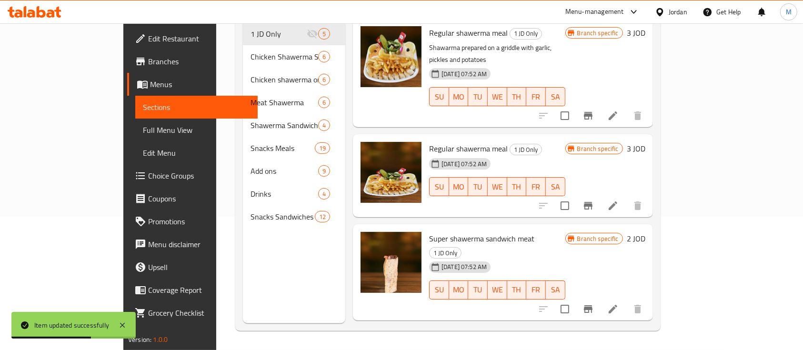
scroll to position [133, 0]
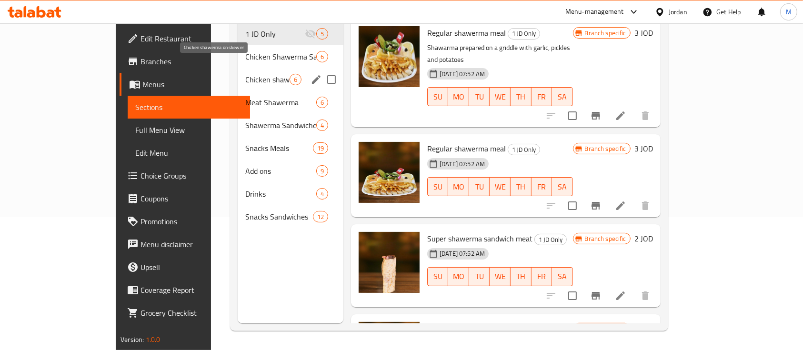
click at [245, 74] on span "Chicken shawerma on skewer" at bounding box center [267, 79] width 44 height 11
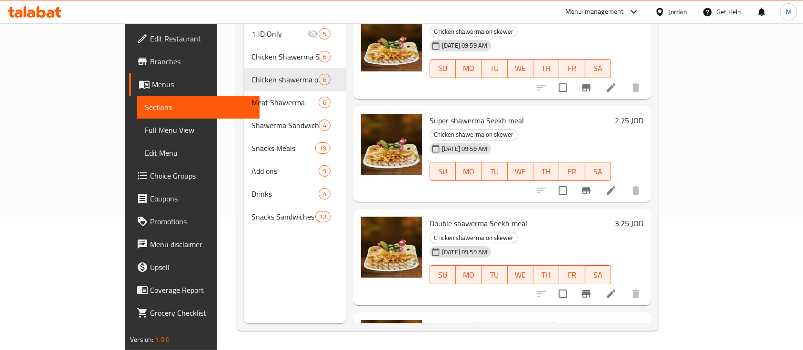
scroll to position [213, 0]
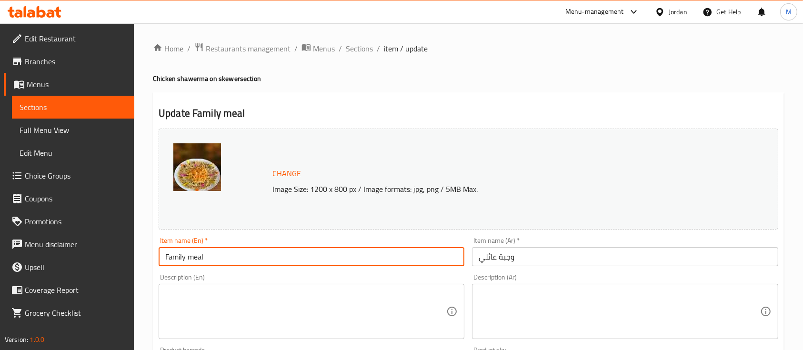
click at [311, 259] on input "Family meal" at bounding box center [312, 256] width 306 height 19
type input "Family meal Seekh"
click at [475, 253] on input "وجبة عائلي" at bounding box center [625, 256] width 306 height 19
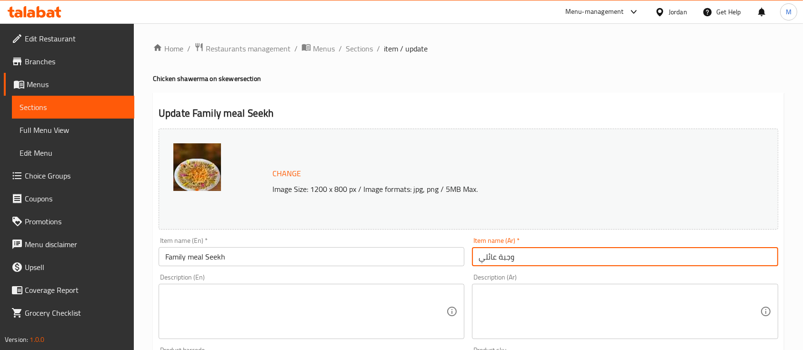
click at [660, 263] on input "وجبة عائلي" at bounding box center [625, 256] width 306 height 19
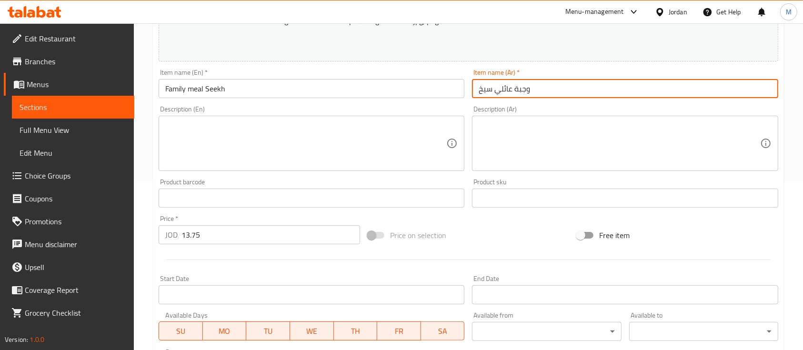
scroll to position [336, 0]
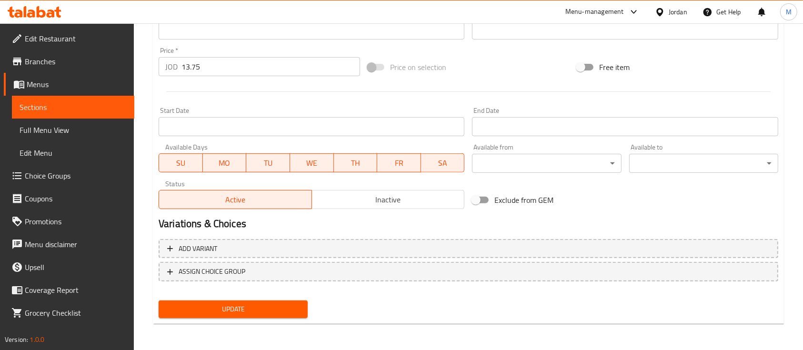
type input "وجبة عائلي سيخ"
click at [265, 304] on span "Update" at bounding box center [233, 310] width 134 height 12
click at [274, 304] on span "Update" at bounding box center [233, 310] width 134 height 12
